Goal: Task Accomplishment & Management: Manage account settings

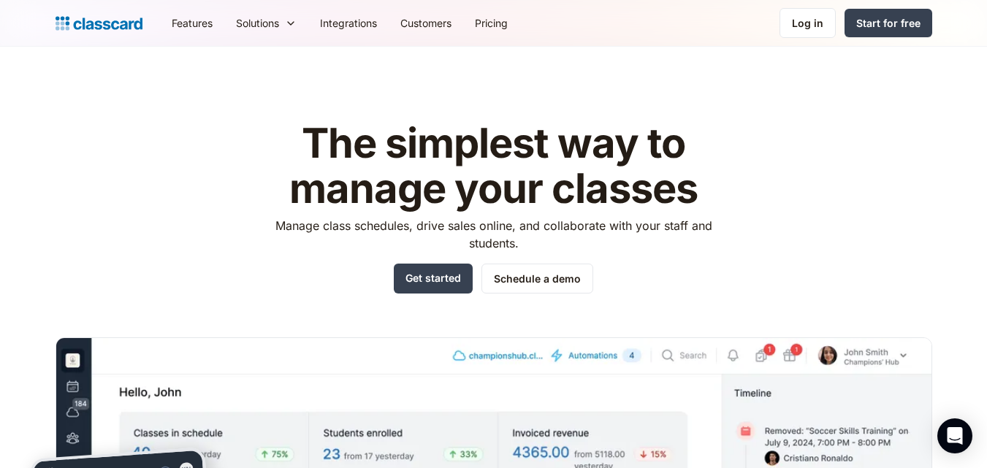
click at [799, 3] on div "Features Resources Blog The latest industry news, updates and info. Customer st…" at bounding box center [493, 23] width 987 height 47
click at [801, 18] on div "Log in" at bounding box center [807, 22] width 31 height 15
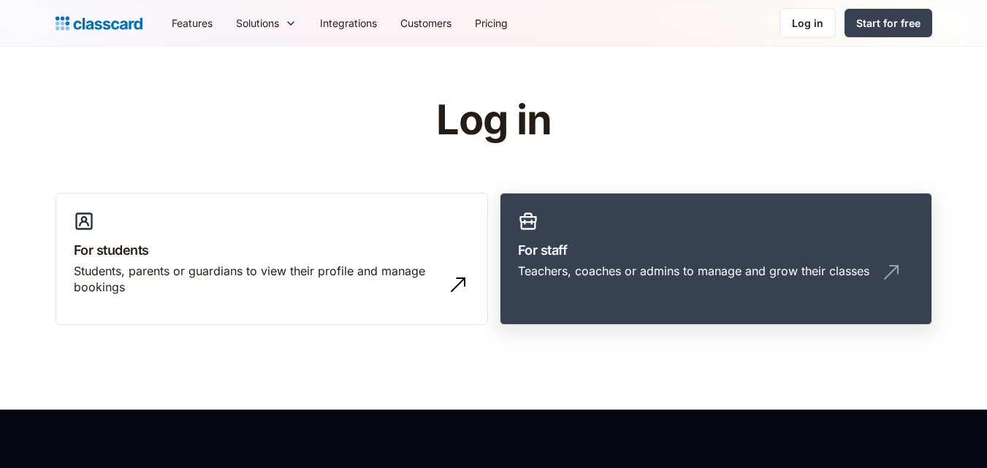
click at [627, 221] on link "For staff Teachers, coaches or admins to manage and grow their classes" at bounding box center [716, 259] width 433 height 133
